Goal: Task Accomplishment & Management: Manage account settings

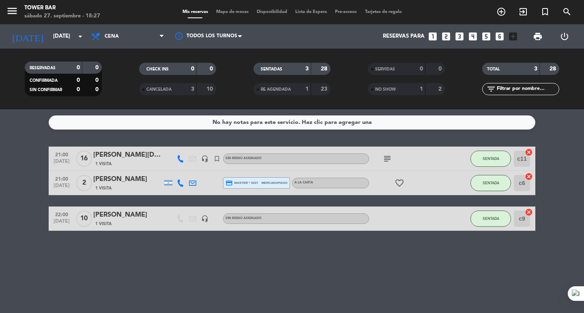
click at [386, 161] on icon "subject" at bounding box center [387, 159] width 10 height 10
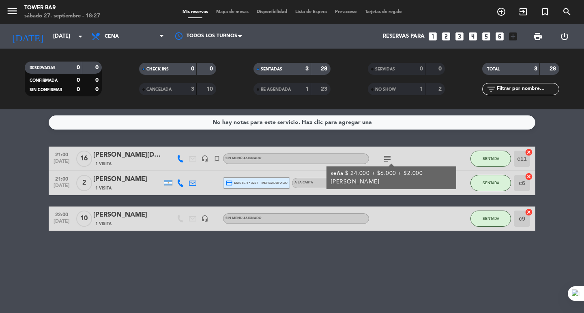
click at [421, 161] on div "subject seña $ 24.000 + $6.000 + $2.000 [PERSON_NAME]" at bounding box center [405, 159] width 73 height 24
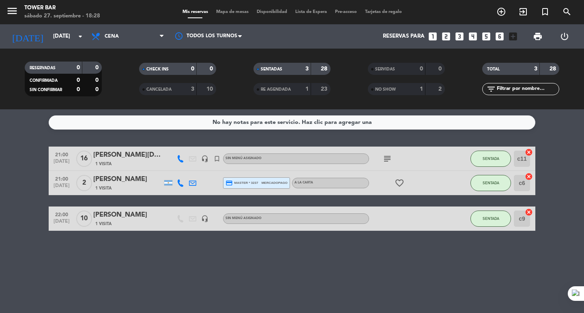
click at [386, 159] on icon "subject" at bounding box center [387, 159] width 10 height 10
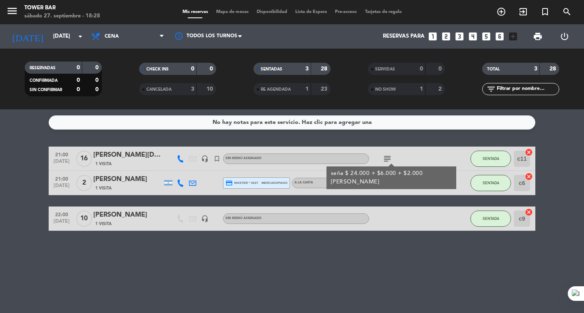
click at [406, 221] on div at bounding box center [405, 219] width 73 height 24
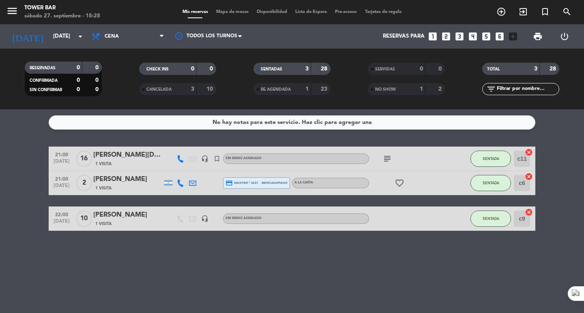
click at [386, 159] on icon "subject" at bounding box center [387, 159] width 10 height 10
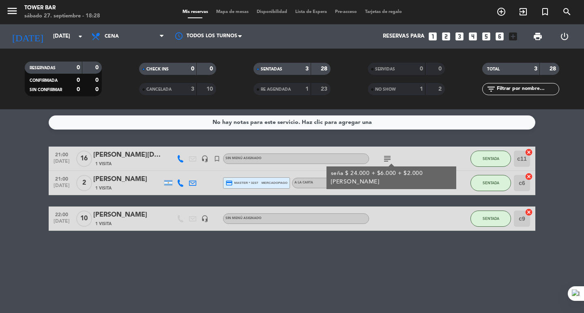
drag, startPoint x: 410, startPoint y: 221, endPoint x: 398, endPoint y: 196, distance: 28.1
click at [409, 221] on div at bounding box center [405, 219] width 73 height 24
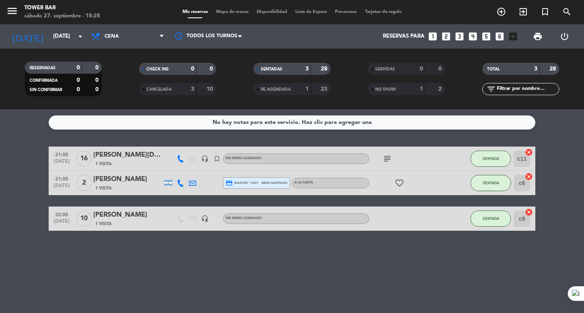
click at [395, 185] on icon "favorite_border" at bounding box center [400, 183] width 10 height 10
click at [395, 198] on div "21:00 [DATE] [PERSON_NAME][DATE] 1 Visita headset_mic turned_in_not Sin menú as…" at bounding box center [292, 189] width 487 height 84
click at [385, 159] on icon "subject" at bounding box center [387, 159] width 10 height 10
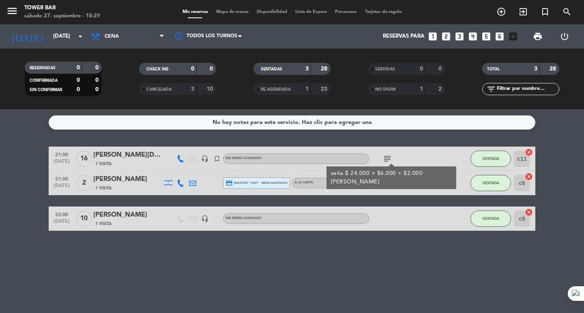
click at [419, 161] on div "subject seña $ 24.000 + $6.000 + $2.000 [PERSON_NAME]" at bounding box center [405, 159] width 73 height 24
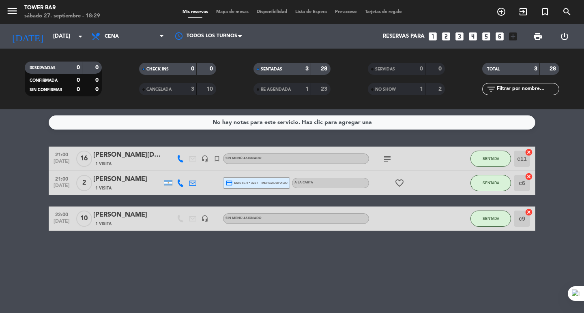
click at [399, 185] on icon "favorite_border" at bounding box center [400, 183] width 10 height 10
click at [398, 138] on div "No hay notas para este servicio. Haz clic para agregar una 21:00 [DATE] [PERSON…" at bounding box center [292, 211] width 584 height 204
click at [51, 33] on input "[DATE]" at bounding box center [84, 36] width 71 height 15
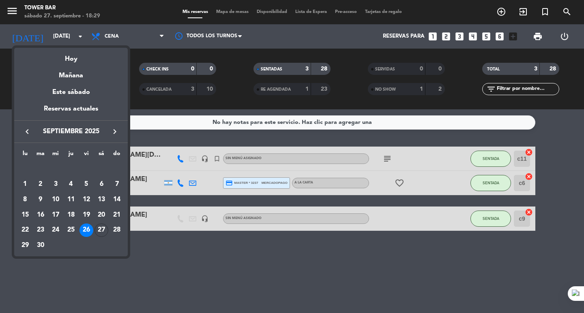
click at [83, 53] on div "Hoy" at bounding box center [71, 56] width 114 height 17
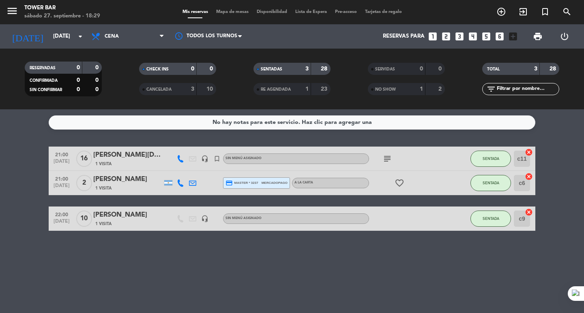
type input "[DATE]"
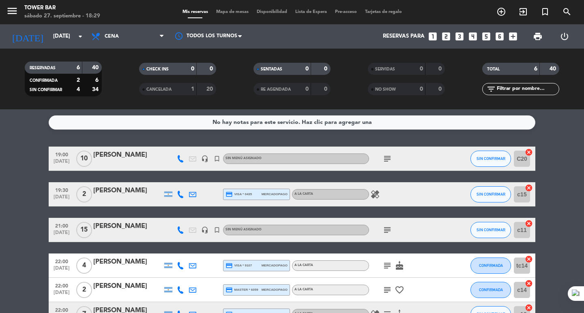
click at [386, 161] on icon "subject" at bounding box center [387, 159] width 10 height 10
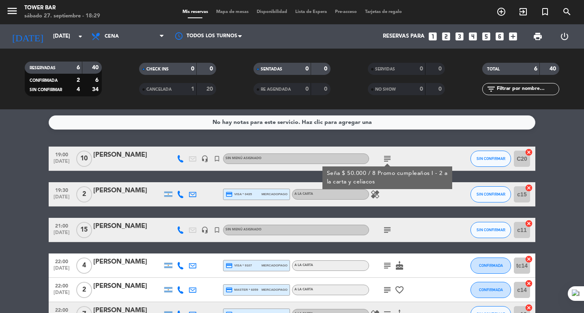
click at [390, 230] on icon "subject" at bounding box center [387, 230] width 10 height 10
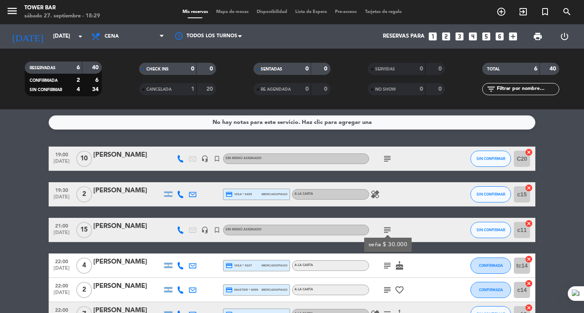
click at [395, 204] on div "healing" at bounding box center [405, 194] width 73 height 24
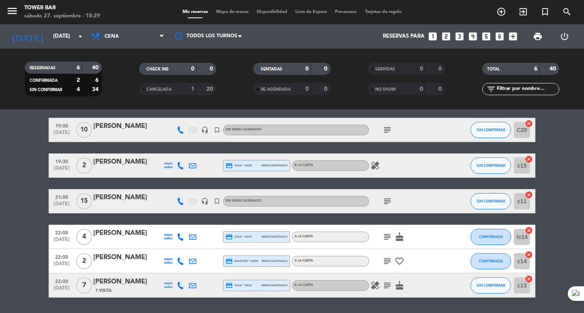
scroll to position [41, 0]
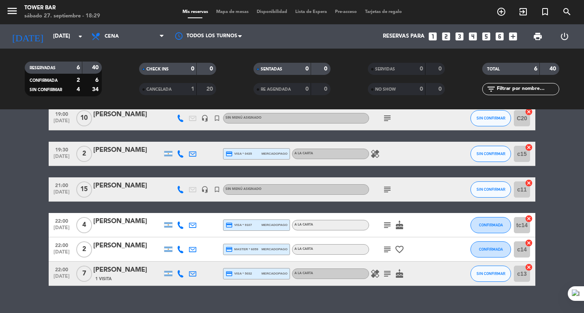
click at [390, 272] on icon "subject" at bounding box center [387, 274] width 10 height 10
click at [385, 247] on icon "subject" at bounding box center [387, 250] width 10 height 10
click at [384, 221] on icon "subject" at bounding box center [387, 226] width 10 height 10
click at [386, 270] on icon "subject" at bounding box center [387, 274] width 10 height 10
click at [450, 256] on div at bounding box center [453, 250] width 22 height 24
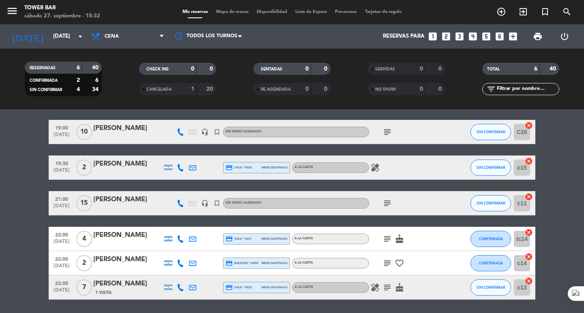
scroll to position [54, 0]
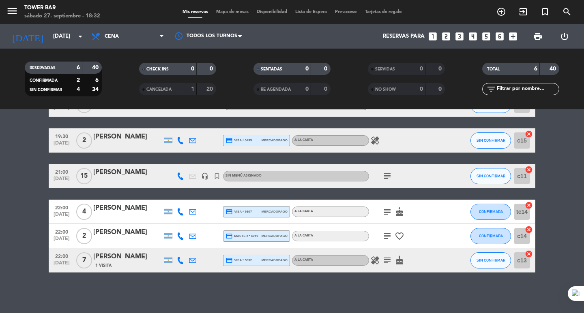
click at [192, 90] on strong "1" at bounding box center [192, 89] width 3 height 6
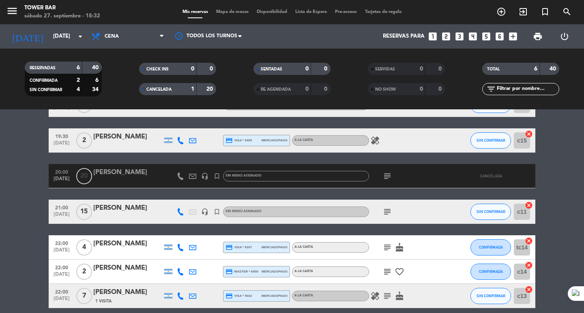
click at [163, 88] on span "CANCELADA" at bounding box center [158, 90] width 25 height 4
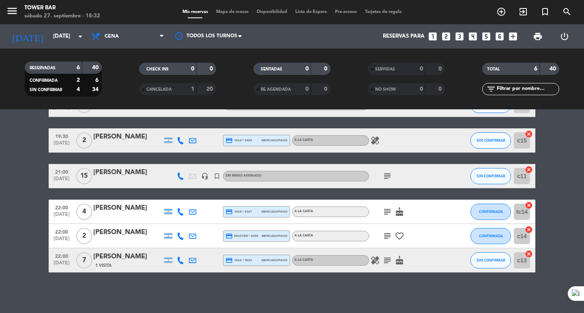
click at [386, 262] on icon "subject" at bounding box center [387, 261] width 10 height 10
click at [389, 236] on icon "subject" at bounding box center [387, 237] width 10 height 10
click at [388, 208] on icon "subject" at bounding box center [387, 212] width 10 height 10
click at [389, 172] on icon "subject" at bounding box center [387, 177] width 10 height 10
click at [421, 158] on div "19:00 [DATE] [PERSON_NAME] headset_mic turned_in_not Sin menú asignado subject …" at bounding box center [292, 183] width 487 height 180
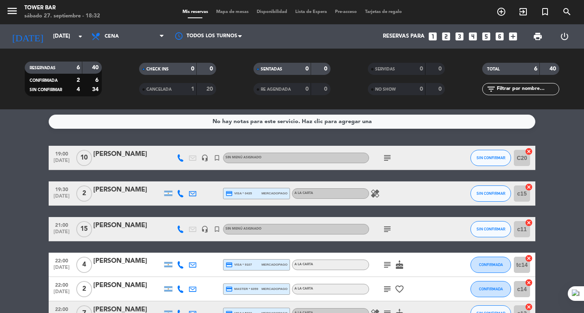
scroll to position [0, 0]
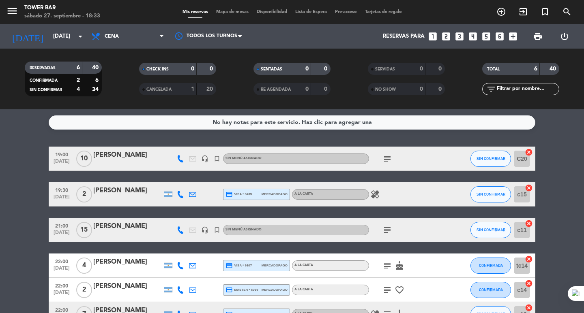
click at [386, 159] on icon "subject" at bounding box center [387, 159] width 10 height 10
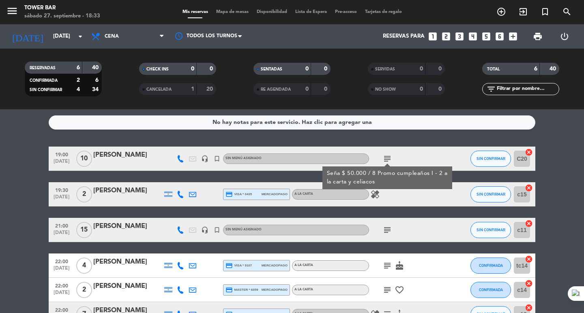
click at [437, 139] on div "No hay notas para este servicio. Haz clic para agregar una 19:00 [DATE] [PERSON…" at bounding box center [292, 211] width 584 height 204
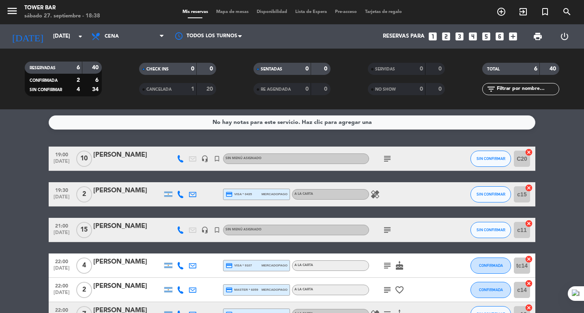
click at [385, 159] on icon "subject" at bounding box center [387, 159] width 10 height 10
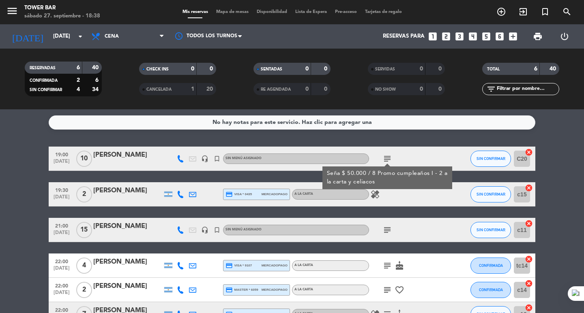
click at [389, 230] on icon "subject" at bounding box center [387, 230] width 10 height 10
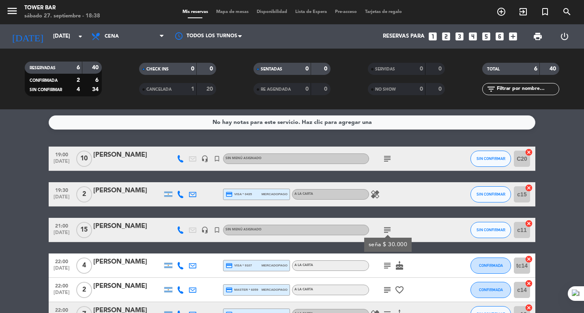
click at [425, 232] on div "subject seña $ 30.000" at bounding box center [405, 230] width 73 height 24
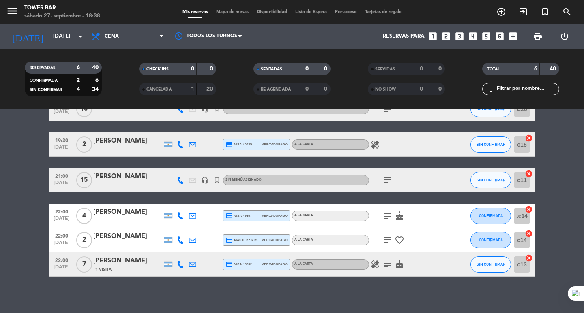
scroll to position [54, 0]
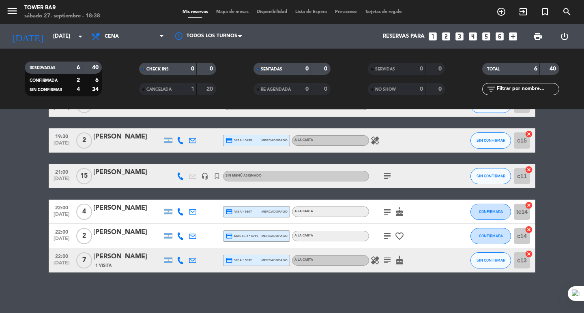
click at [386, 263] on icon "subject" at bounding box center [387, 261] width 10 height 10
click at [386, 234] on icon "subject" at bounding box center [387, 237] width 10 height 10
click at [388, 213] on icon "subject" at bounding box center [387, 212] width 10 height 10
click at [418, 250] on div "healing subject cake" at bounding box center [405, 261] width 73 height 24
click at [387, 236] on icon "subject" at bounding box center [387, 237] width 10 height 10
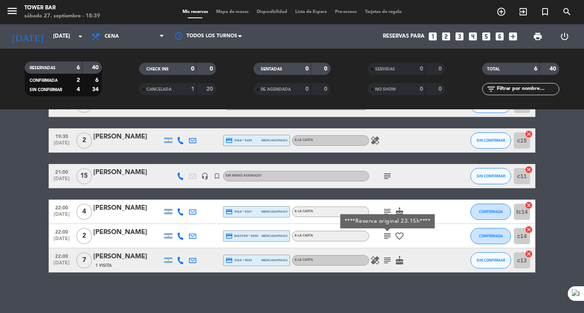
click at [110, 236] on div "[PERSON_NAME]" at bounding box center [127, 233] width 69 height 11
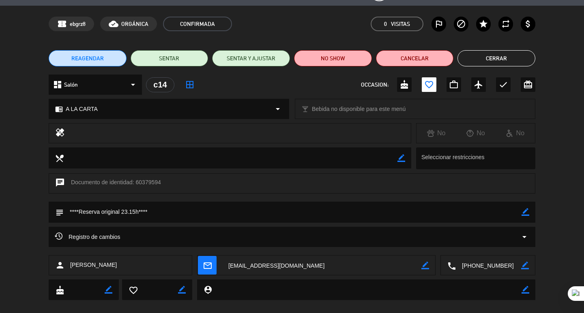
scroll to position [34, 0]
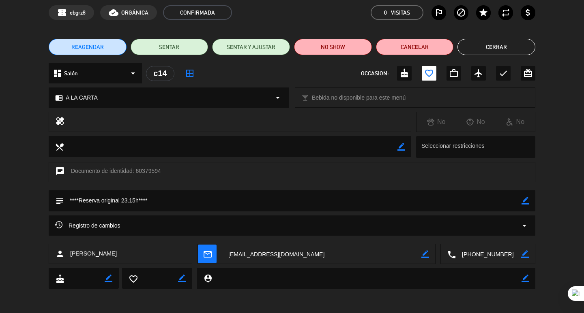
click at [470, 45] on button "Cerrar" at bounding box center [496, 47] width 78 height 16
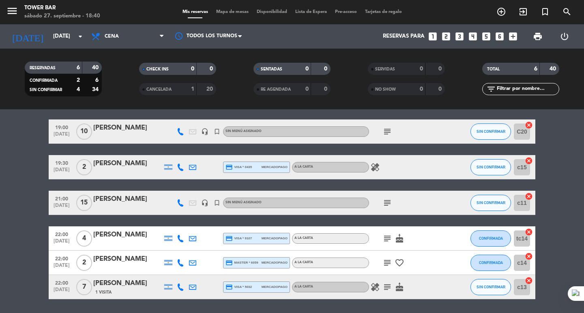
scroll to position [13, 0]
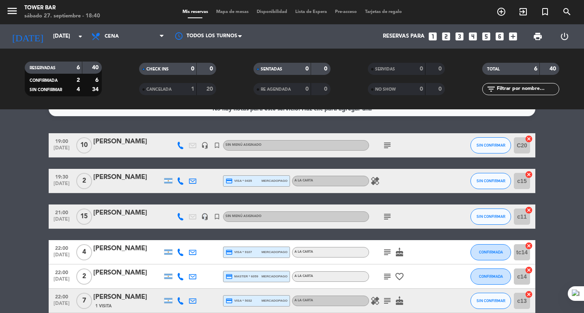
click at [203, 219] on icon "headset_mic" at bounding box center [204, 216] width 7 height 7
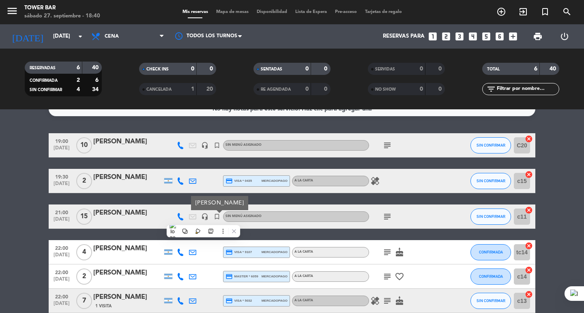
click at [255, 232] on div "19:00 [DATE] [PERSON_NAME] headset_mic turned_in_not Sin menú asignado subject …" at bounding box center [292, 223] width 487 height 180
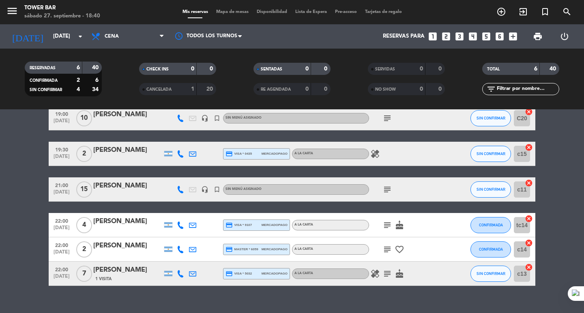
scroll to position [0, 0]
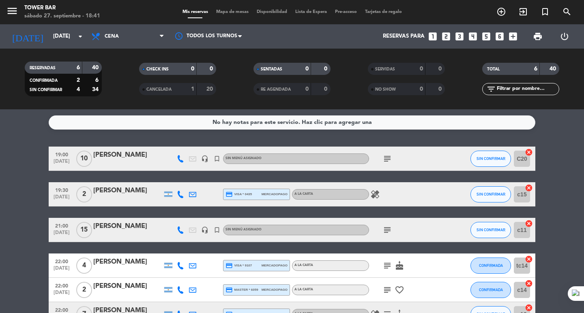
click at [433, 194] on div "healing" at bounding box center [405, 194] width 73 height 24
click at [382, 163] on span "subject" at bounding box center [387, 159] width 12 height 10
click at [387, 155] on icon "subject" at bounding box center [387, 159] width 10 height 10
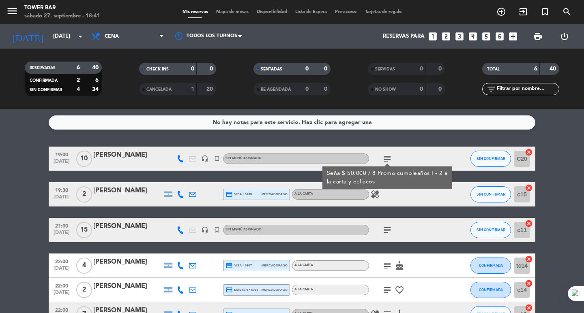
click at [384, 228] on icon "subject" at bounding box center [387, 230] width 10 height 10
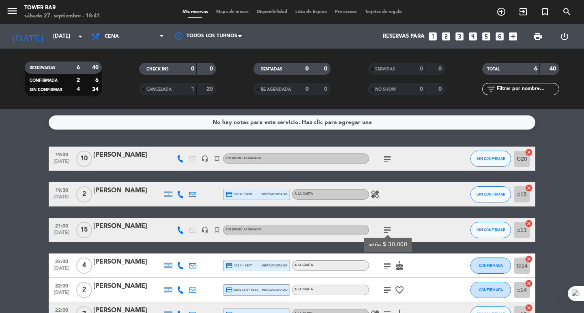
click at [422, 170] on div "subject" at bounding box center [405, 159] width 73 height 24
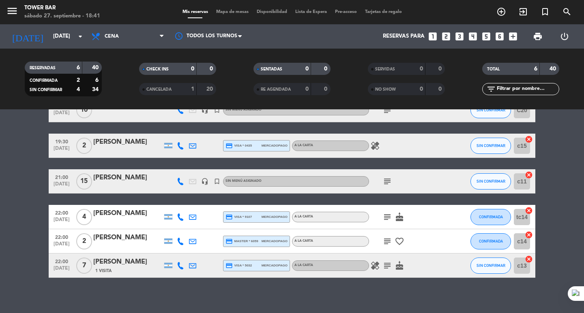
scroll to position [54, 0]
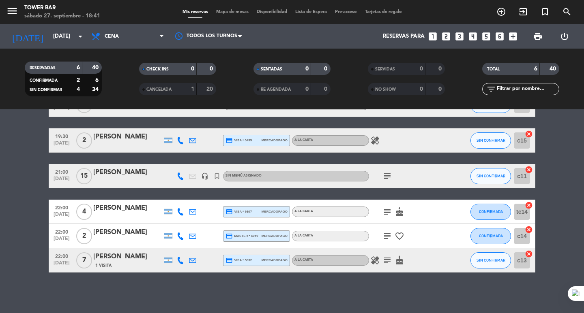
click at [386, 177] on icon "subject" at bounding box center [387, 177] width 10 height 10
click at [436, 175] on div "subject seña $ 30.000" at bounding box center [405, 176] width 73 height 24
click at [124, 173] on div "[PERSON_NAME]" at bounding box center [127, 172] width 69 height 11
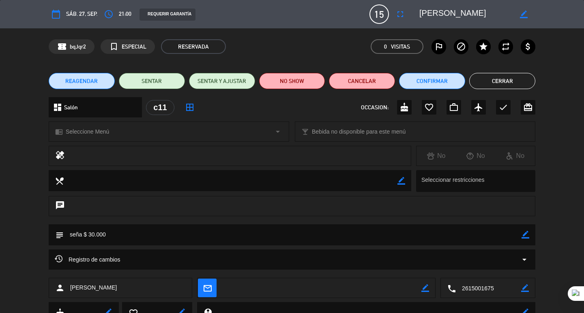
click at [524, 80] on button "Cerrar" at bounding box center [502, 81] width 66 height 16
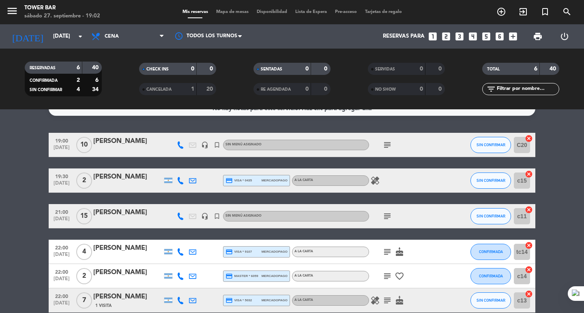
scroll to position [0, 0]
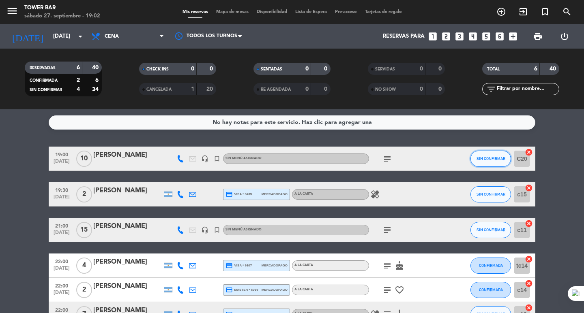
click at [479, 159] on span "SIN CONFIRMAR" at bounding box center [491, 159] width 29 height 4
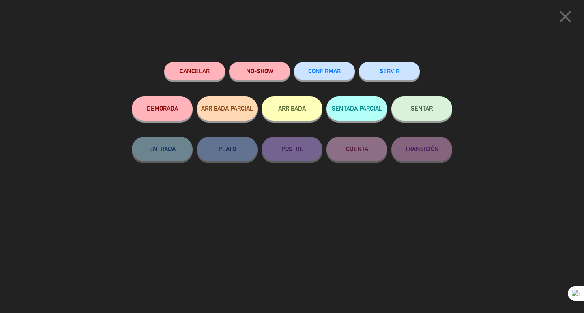
click at [438, 113] on button "SENTAR" at bounding box center [421, 109] width 61 height 24
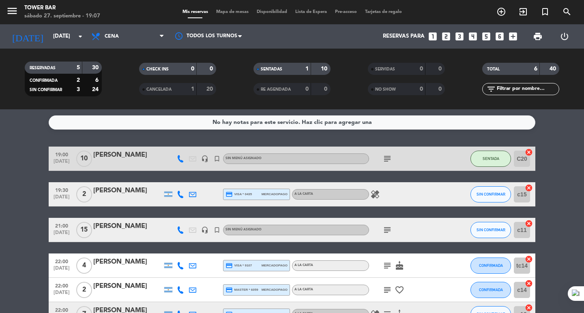
click at [385, 160] on icon "subject" at bounding box center [387, 159] width 10 height 10
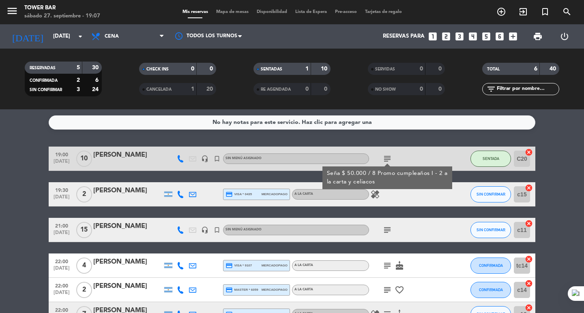
click at [429, 210] on div "19:00 [DATE] [PERSON_NAME] headset_mic turned_in_not Sin menú asignado subject …" at bounding box center [292, 237] width 487 height 180
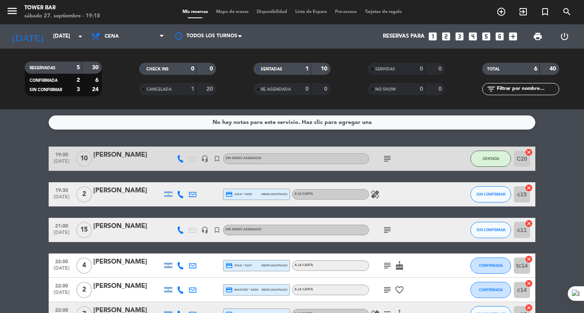
click at [125, 152] on div "[PERSON_NAME]" at bounding box center [127, 155] width 69 height 11
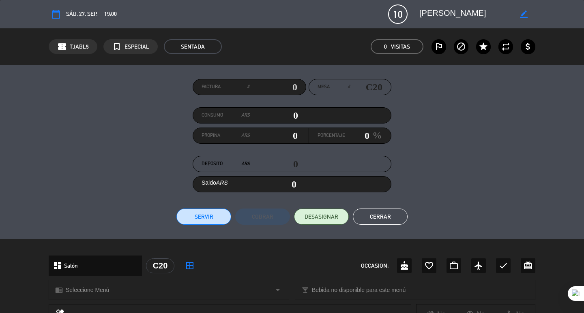
click at [377, 215] on button "Cerrar" at bounding box center [380, 217] width 55 height 16
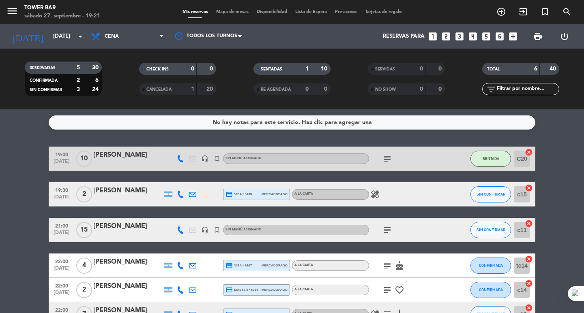
click at [387, 159] on icon "subject" at bounding box center [387, 159] width 10 height 10
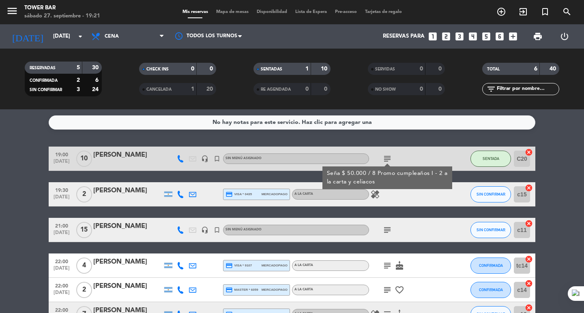
click at [433, 197] on div "healing" at bounding box center [405, 194] width 73 height 24
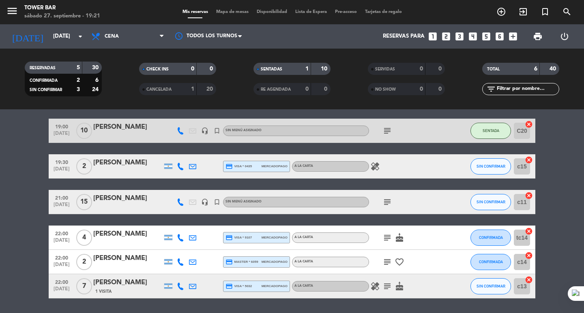
scroll to position [41, 0]
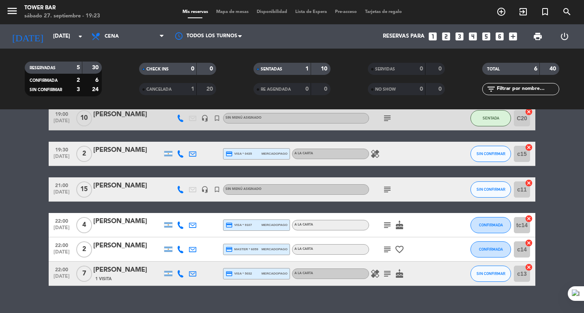
click at [389, 117] on icon "subject" at bounding box center [387, 119] width 10 height 10
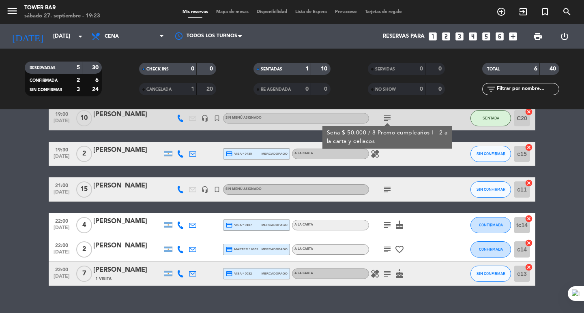
click at [448, 209] on div "19:00 [DATE] [PERSON_NAME] headset_mic turned_in_not Sin menú asignado subject …" at bounding box center [292, 196] width 487 height 180
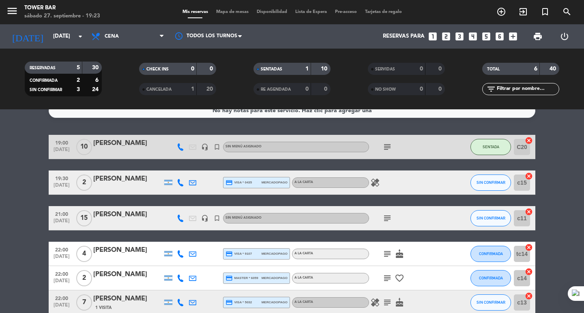
scroll to position [0, 0]
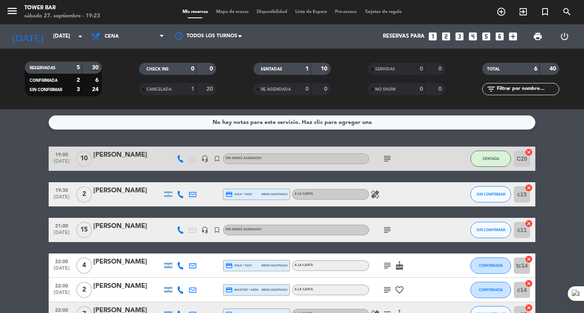
click at [384, 231] on icon "subject" at bounding box center [387, 230] width 10 height 10
click at [396, 215] on div "19:00 [DATE] [PERSON_NAME] headset_mic turned_in_not Sin menú asignado subject …" at bounding box center [292, 237] width 487 height 180
click at [388, 266] on icon "subject" at bounding box center [387, 266] width 10 height 10
click at [382, 291] on icon "subject" at bounding box center [387, 291] width 10 height 10
click at [454, 261] on div at bounding box center [453, 266] width 22 height 24
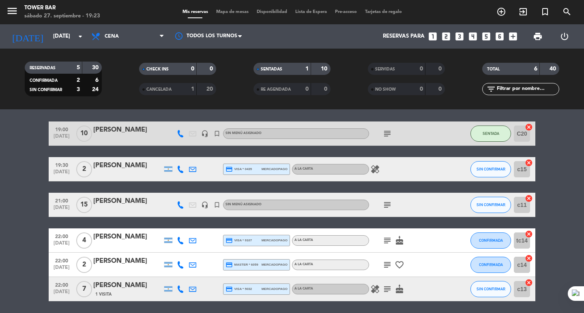
scroll to position [54, 0]
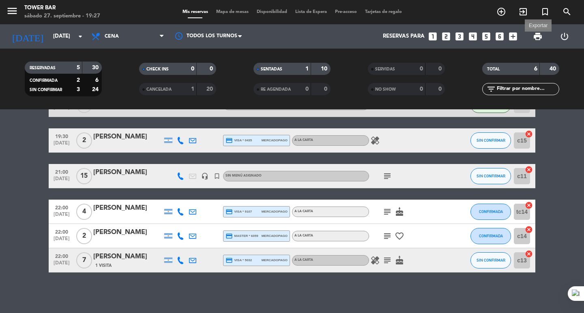
click at [539, 32] on span "print" at bounding box center [538, 37] width 10 height 10
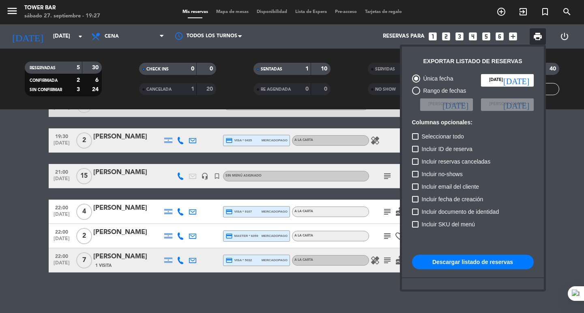
click at [466, 264] on button "Descargar listado de reservas" at bounding box center [473, 262] width 122 height 15
click at [26, 202] on div at bounding box center [292, 156] width 584 height 313
